Goal: Information Seeking & Learning: Learn about a topic

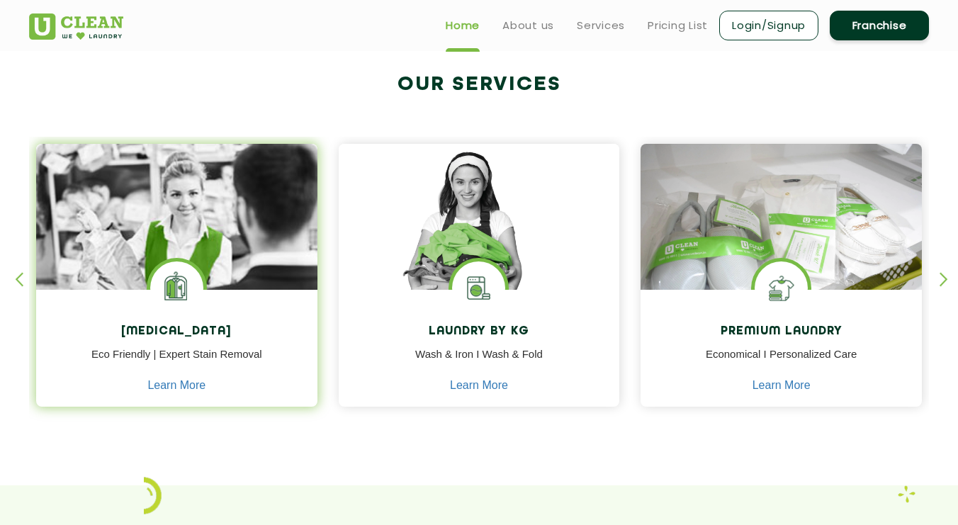
scroll to position [515, 0]
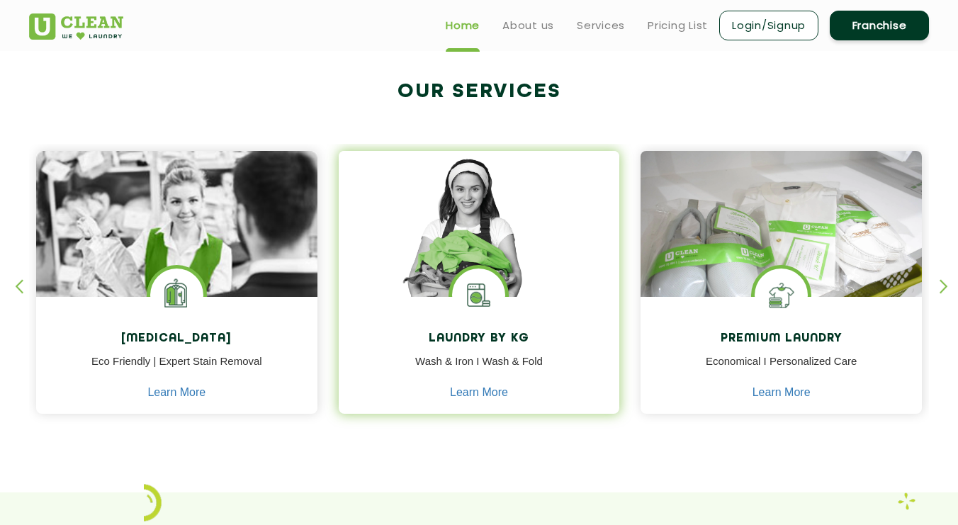
click at [477, 295] on img at bounding box center [478, 294] width 53 height 53
click at [477, 395] on link "Learn More" at bounding box center [479, 392] width 58 height 13
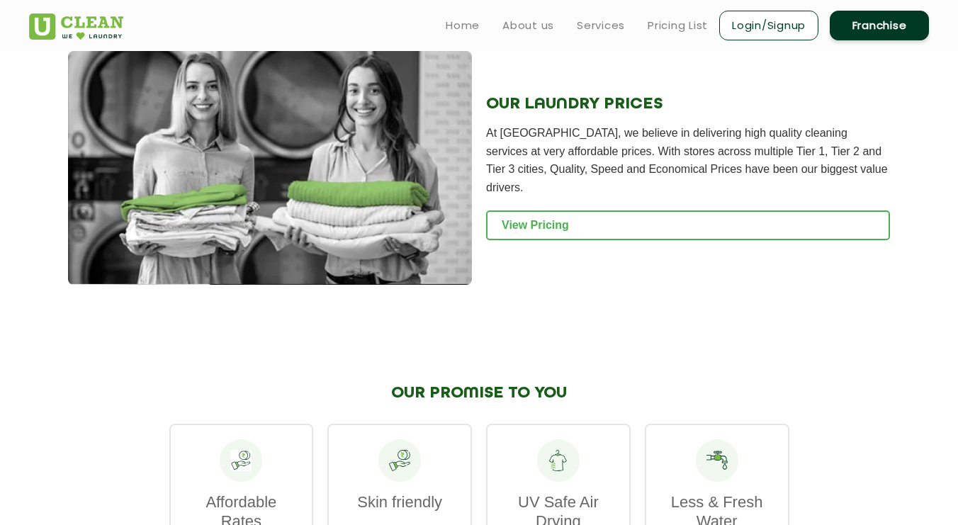
scroll to position [1916, 0]
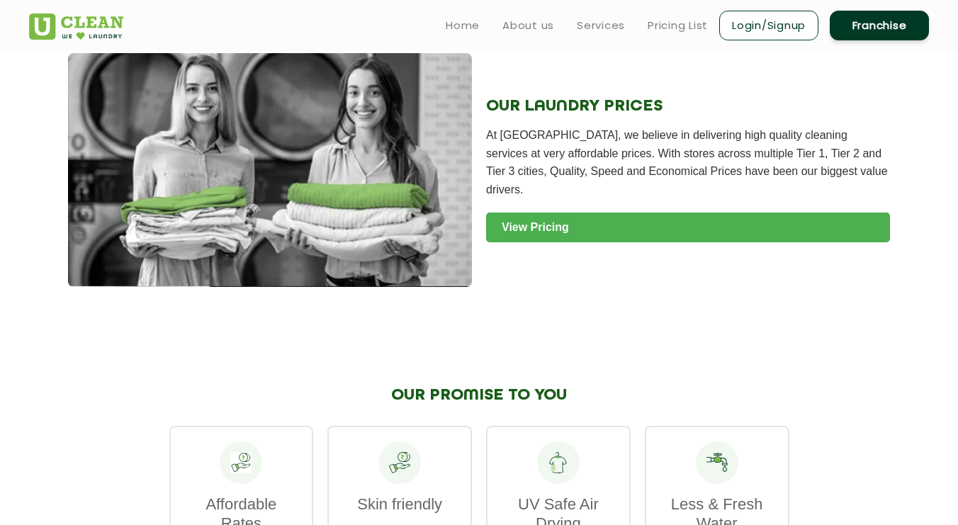
click at [516, 213] on link "View Pricing" at bounding box center [688, 228] width 404 height 30
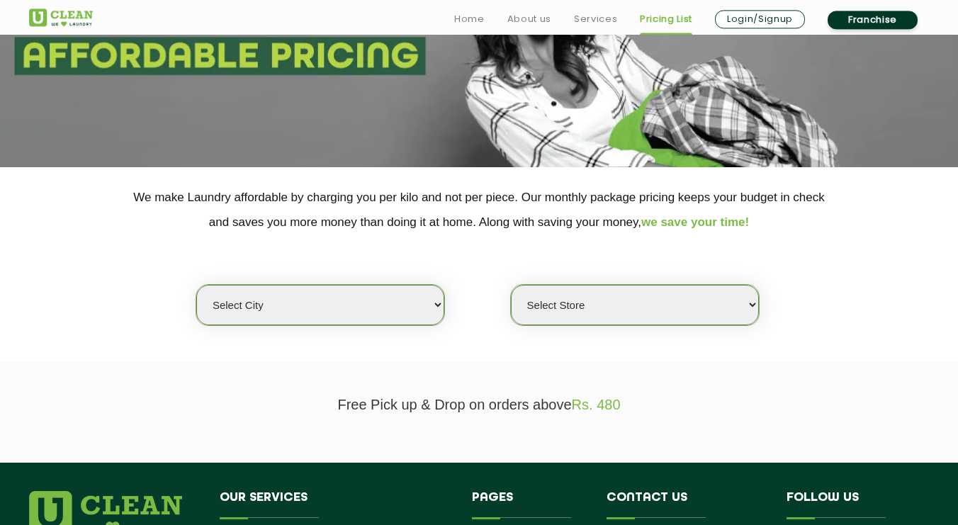
scroll to position [219, 0]
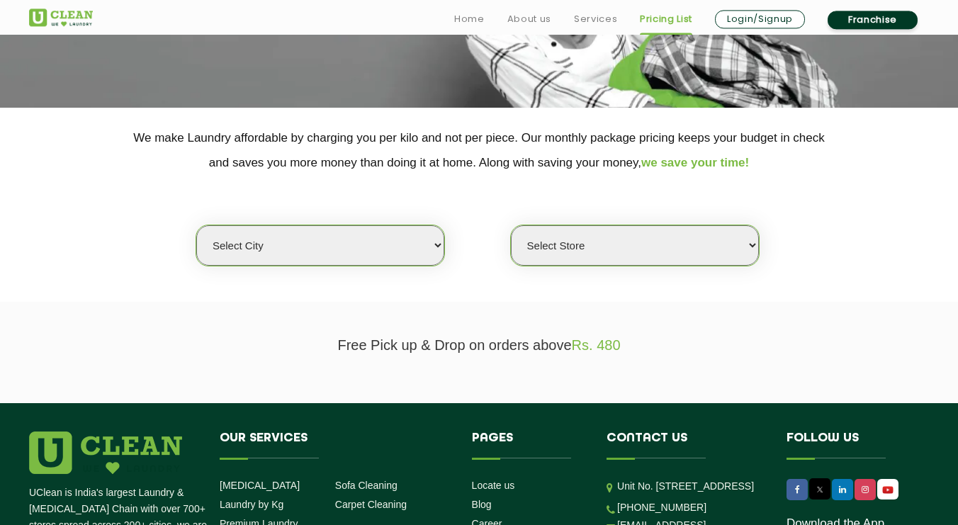
click at [400, 228] on select "Select city [GEOGRAPHIC_DATA] [GEOGRAPHIC_DATA] [GEOGRAPHIC_DATA] [GEOGRAPHIC_D…" at bounding box center [320, 246] width 248 height 40
select select "16"
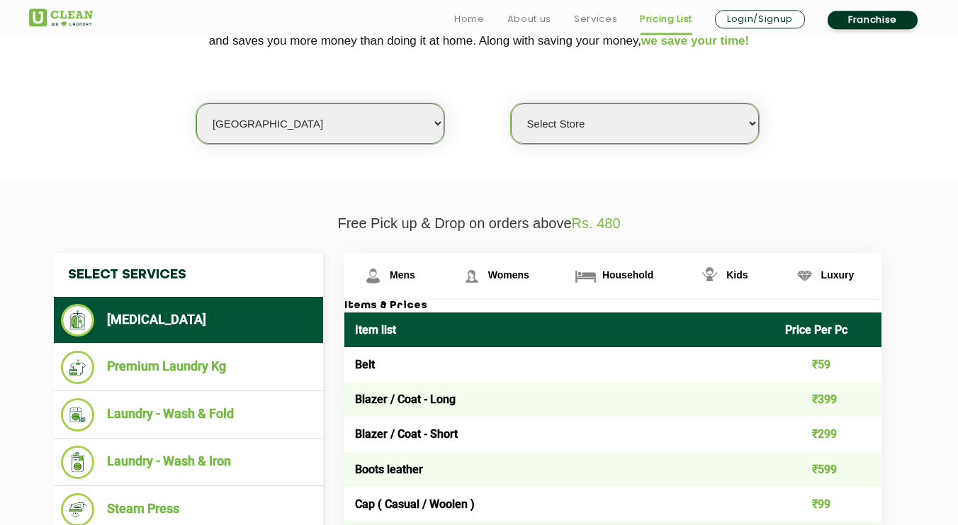
scroll to position [352, 0]
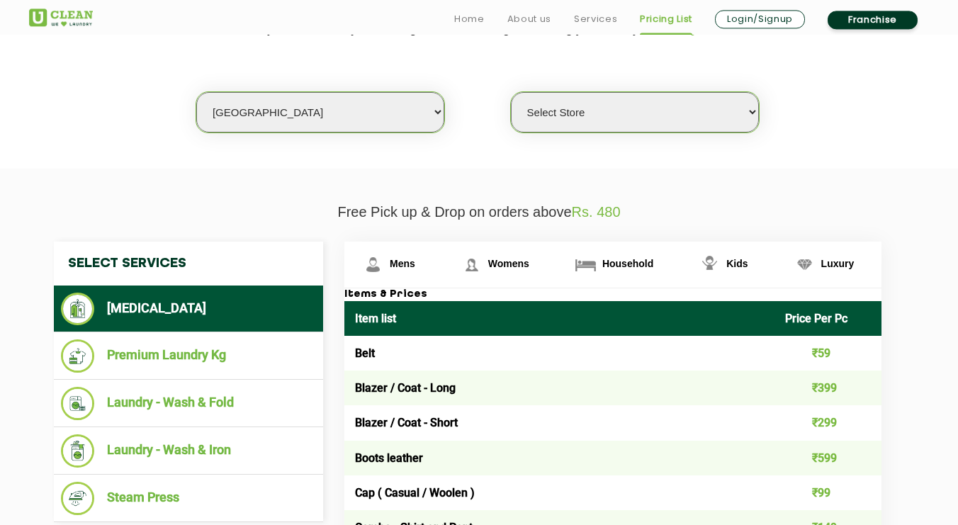
select select "474"
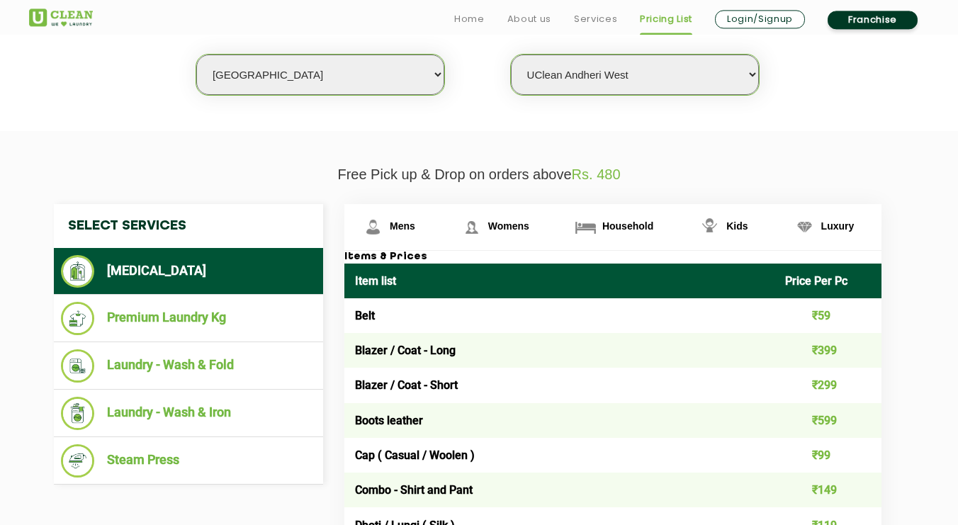
scroll to position [404, 0]
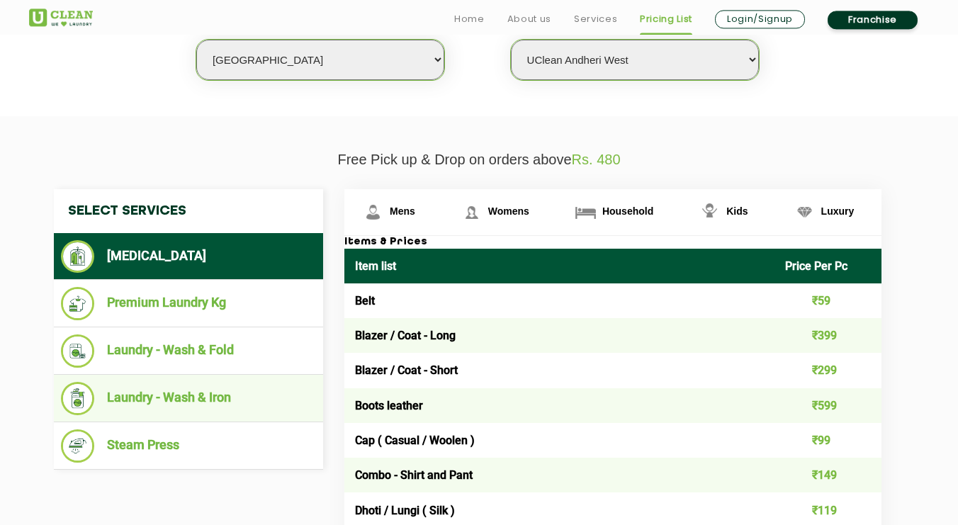
click at [174, 383] on li "Laundry - Wash & Iron" at bounding box center [188, 399] width 255 height 33
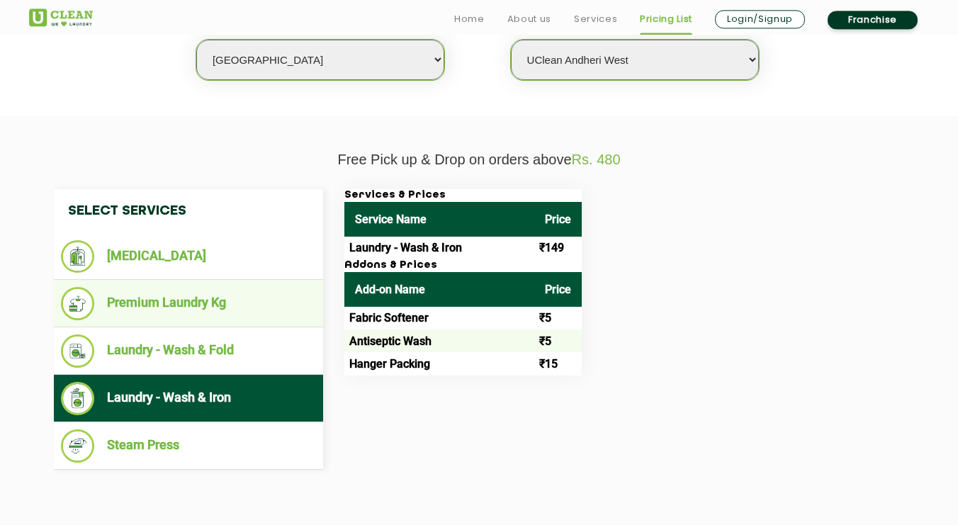
click at [149, 308] on li "Premium Laundry Kg" at bounding box center [188, 304] width 255 height 33
